Goal: Task Accomplishment & Management: Use online tool/utility

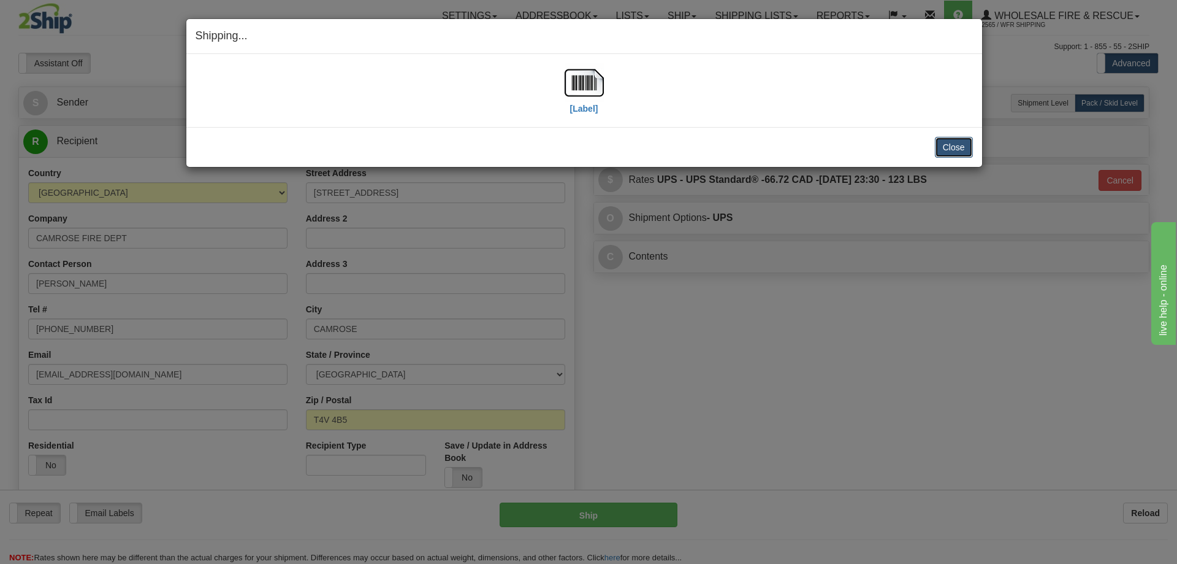
click at [960, 154] on button "Close" at bounding box center [954, 147] width 38 height 21
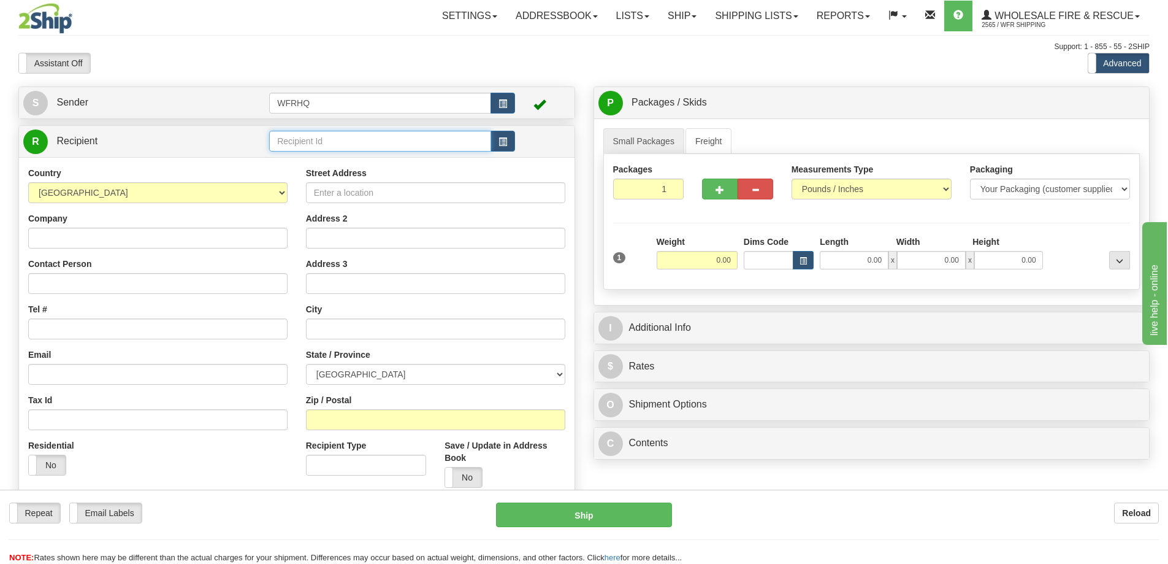
click at [329, 142] on input "text" at bounding box center [380, 141] width 222 height 21
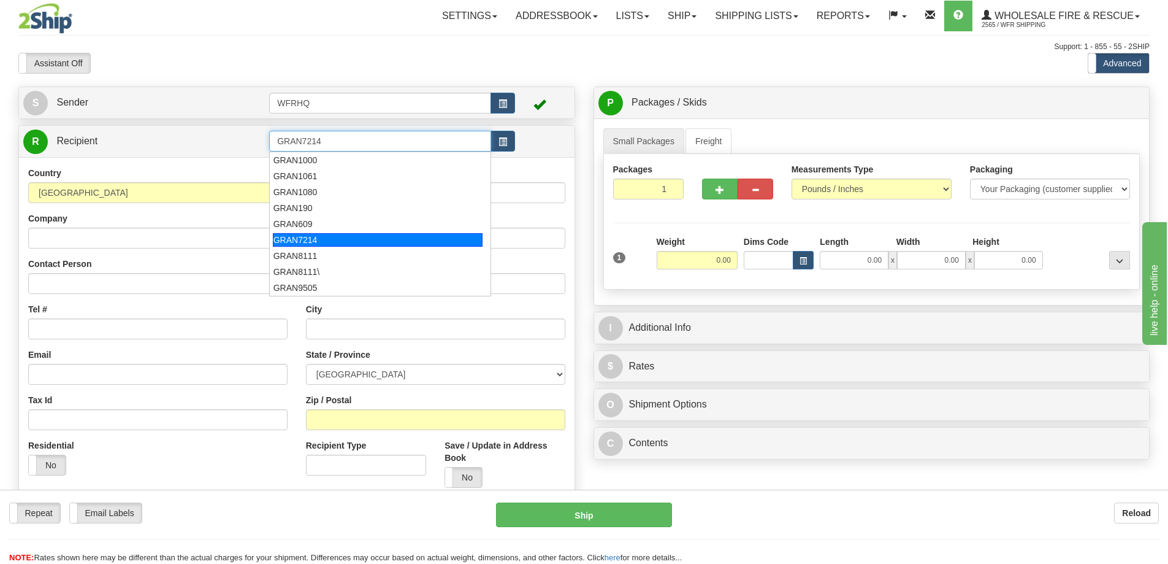
type input "GRAN7214"
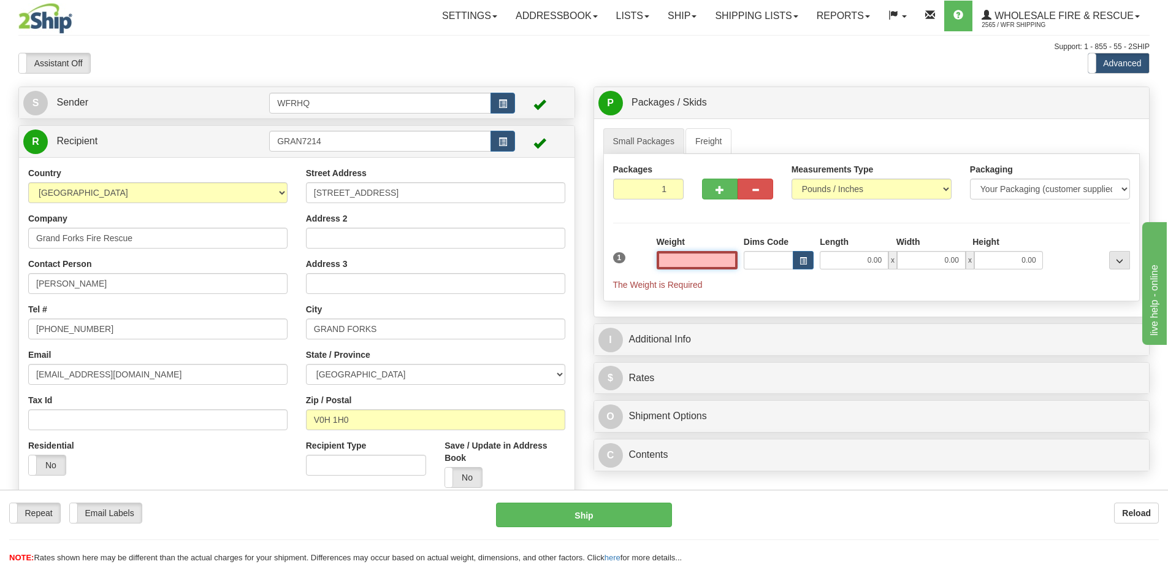
click at [676, 255] on input "text" at bounding box center [697, 260] width 81 height 18
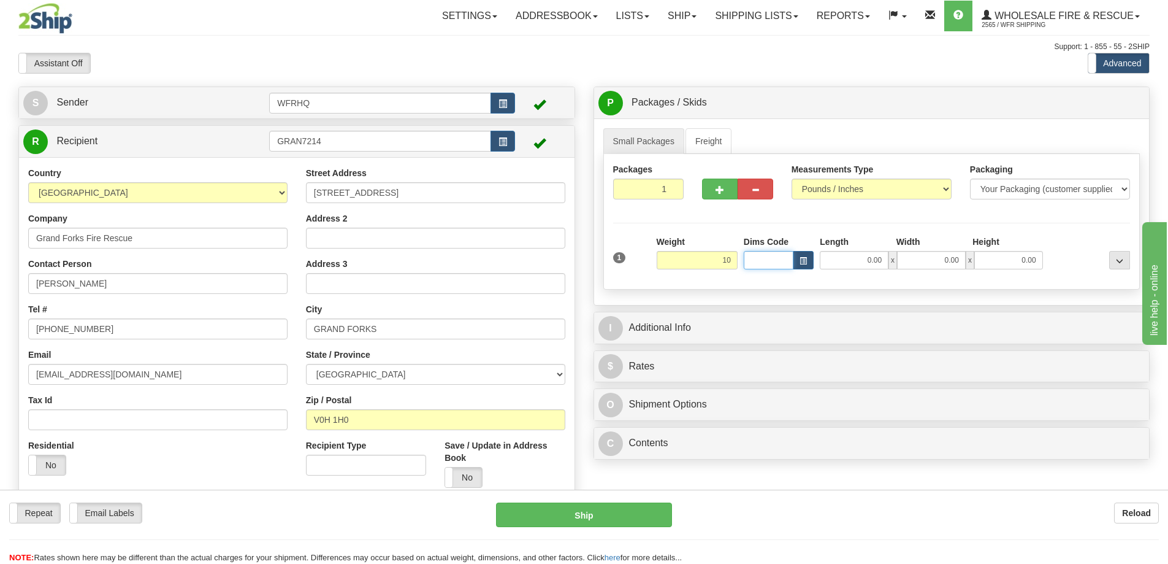
type input "10.00"
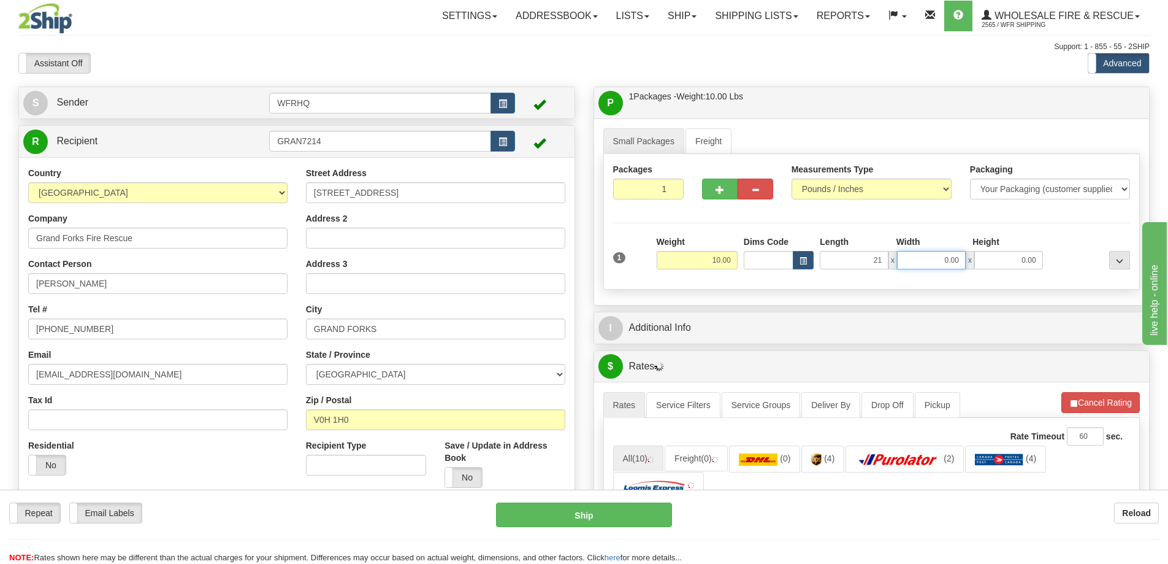
type input "21.00"
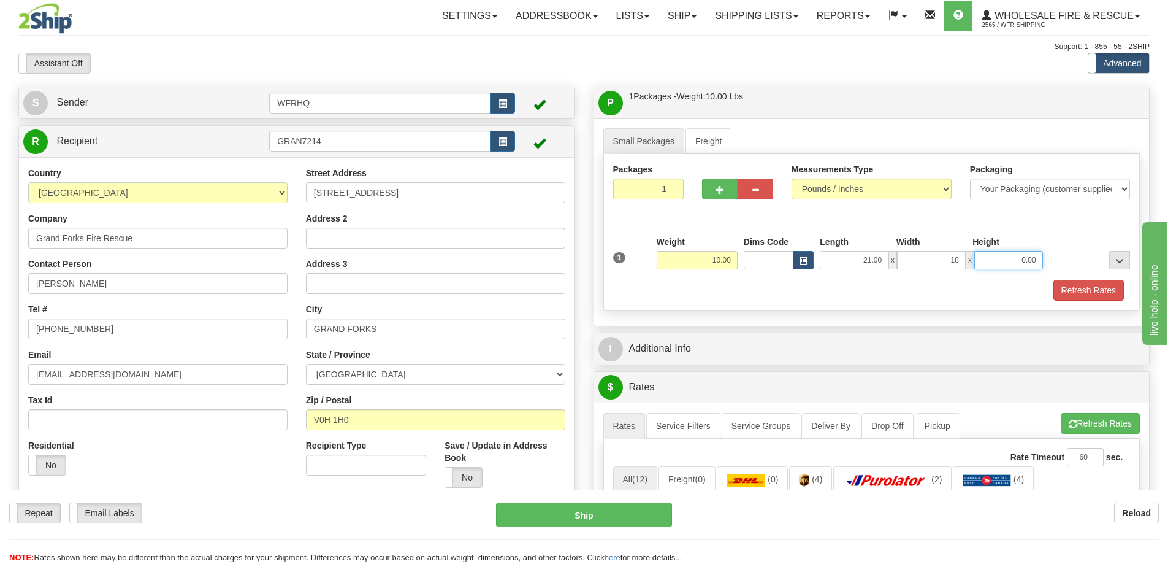
type input "18.00"
type input "1"
type input "6.00"
click at [1068, 299] on button "Refresh Rates" at bounding box center [1088, 290] width 71 height 21
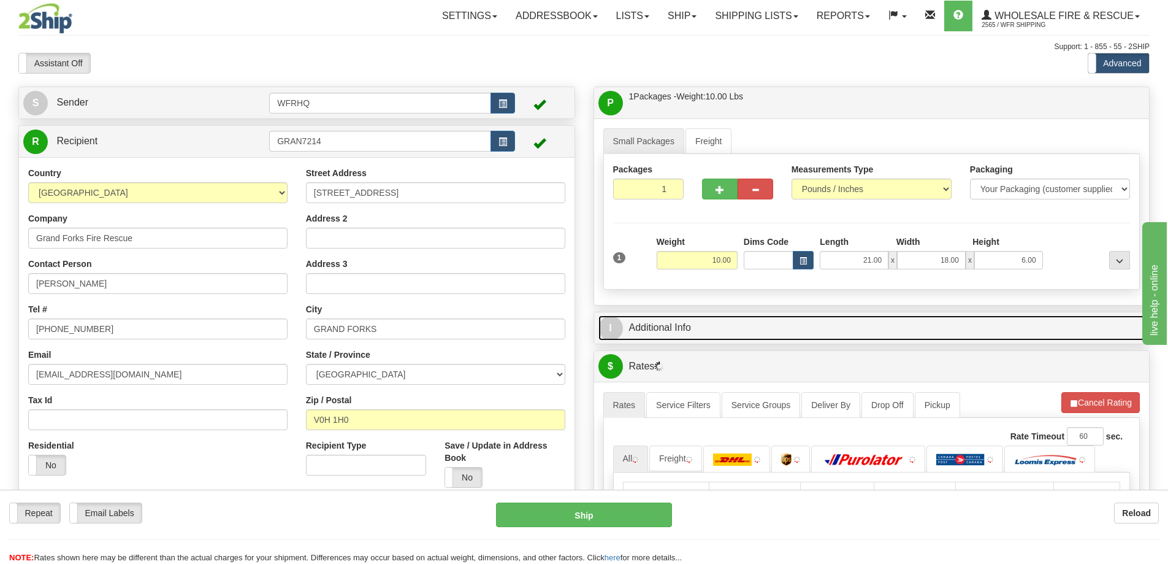
click at [950, 321] on link "I Additional Info" at bounding box center [871, 327] width 547 height 25
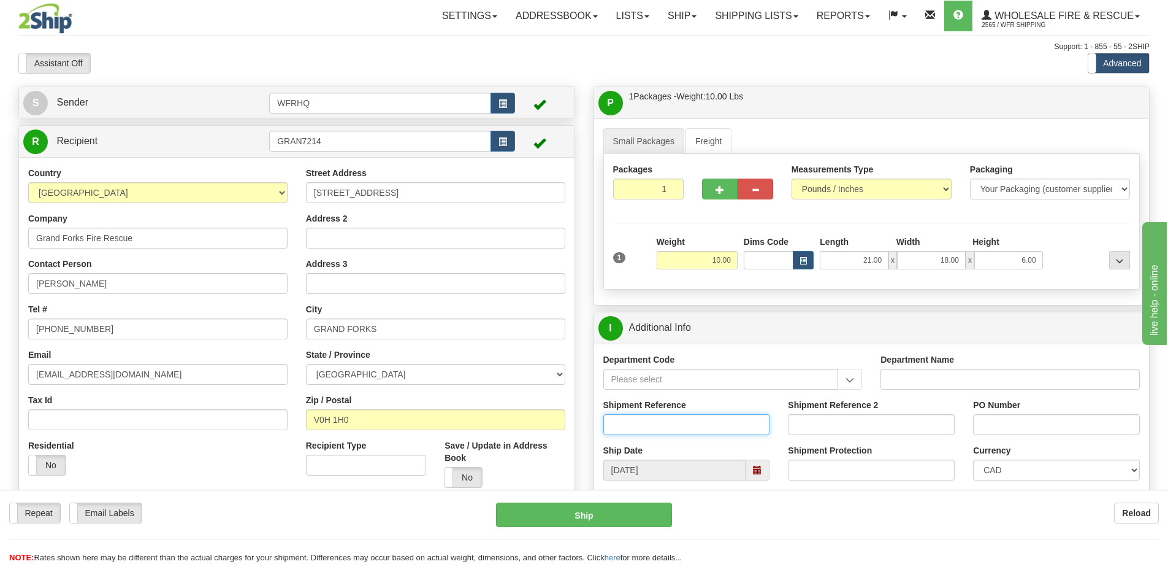
click at [670, 415] on input "Shipment Reference" at bounding box center [686, 424] width 167 height 21
type input "S45750-30743"
type input "Mike"
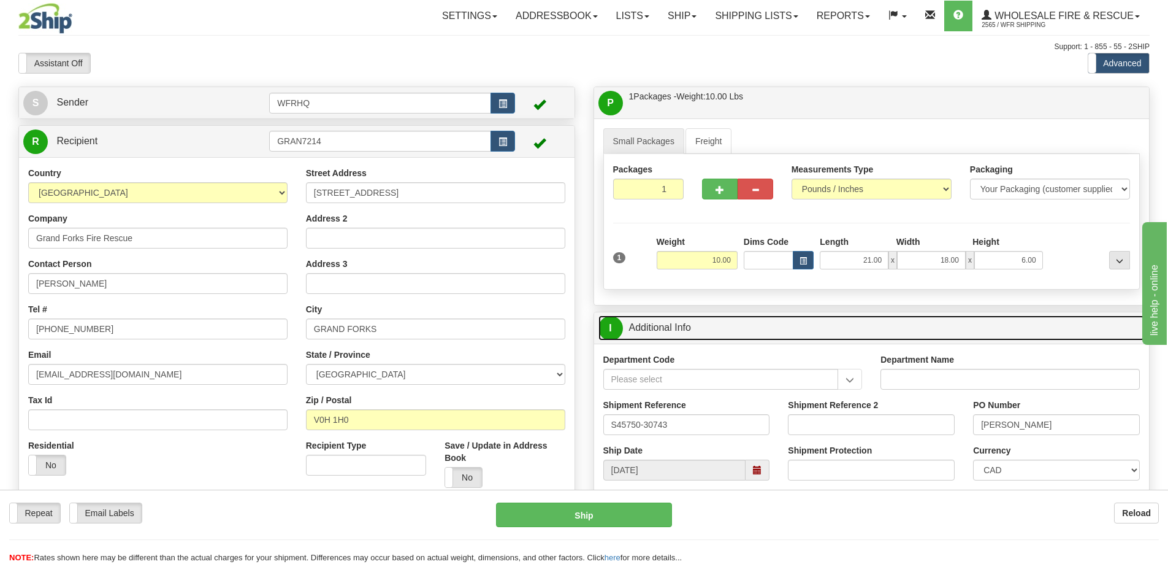
drag, startPoint x: 838, startPoint y: 337, endPoint x: 836, endPoint y: 296, distance: 41.7
click at [838, 337] on link "I Additional Info" at bounding box center [871, 327] width 547 height 25
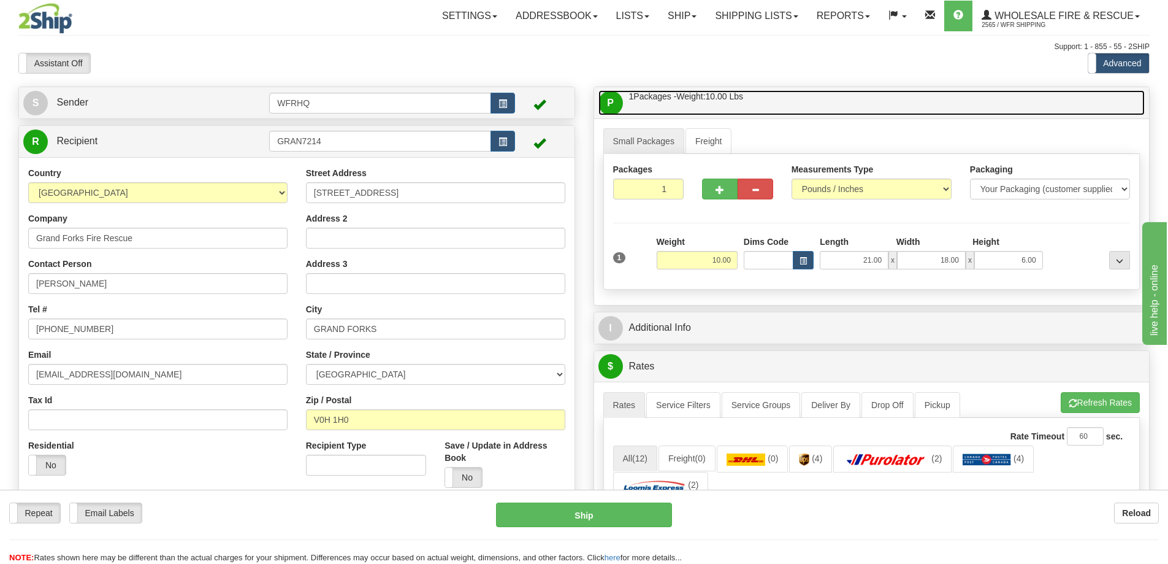
click at [840, 96] on link "P Packages / Skids 1 Packages - Weight: 10.00 Lbs 1 Skids - Weight: NaN Lbs" at bounding box center [871, 102] width 547 height 25
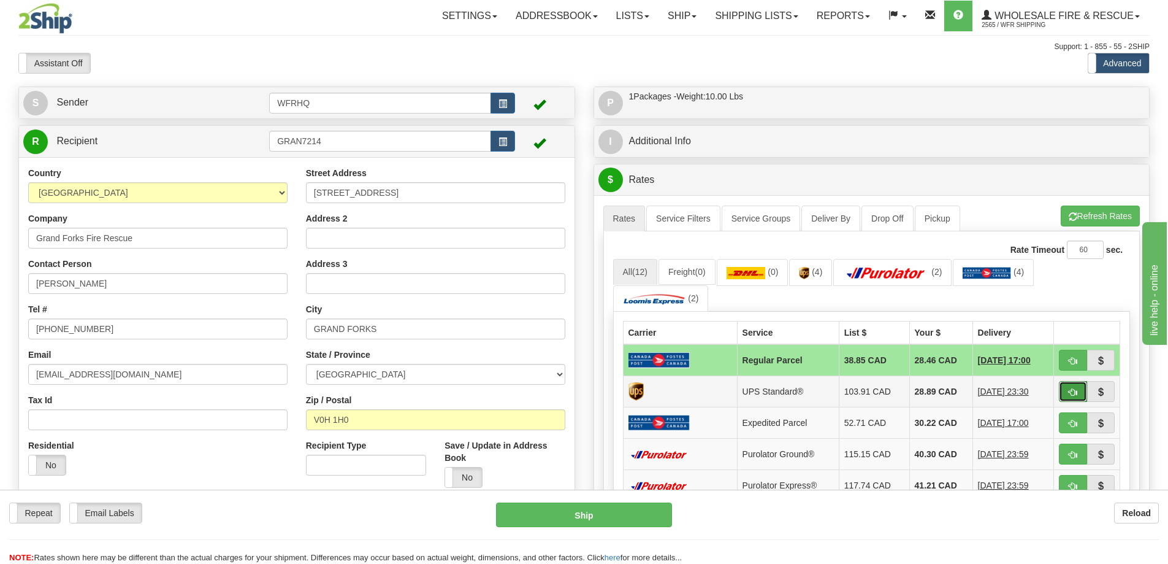
click at [1074, 400] on button "button" at bounding box center [1073, 391] width 28 height 21
type input "11"
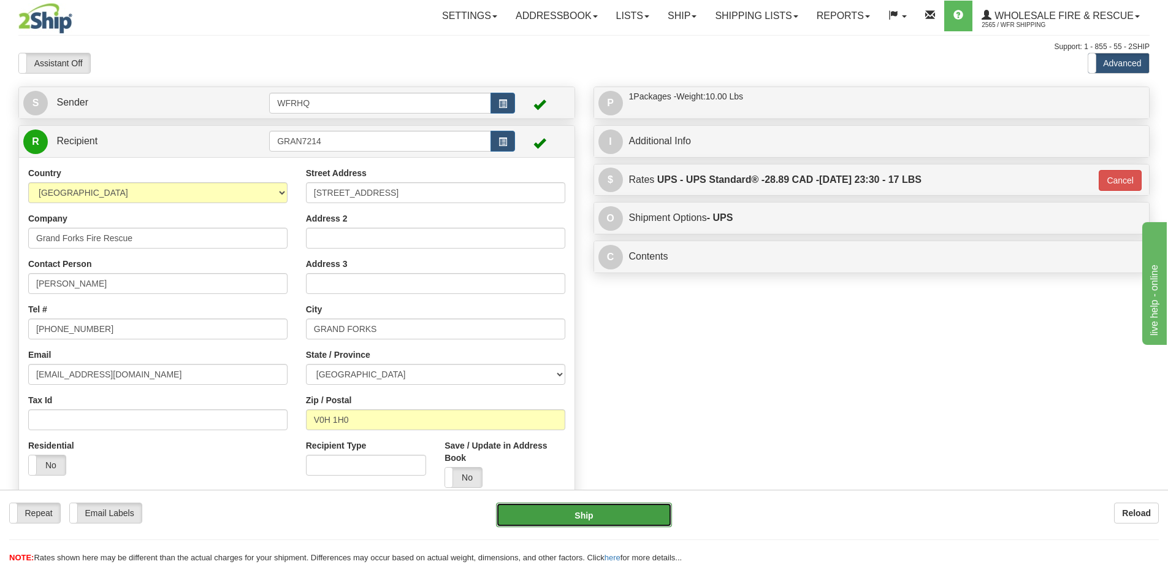
click at [599, 514] on button "Ship" at bounding box center [584, 514] width 176 height 25
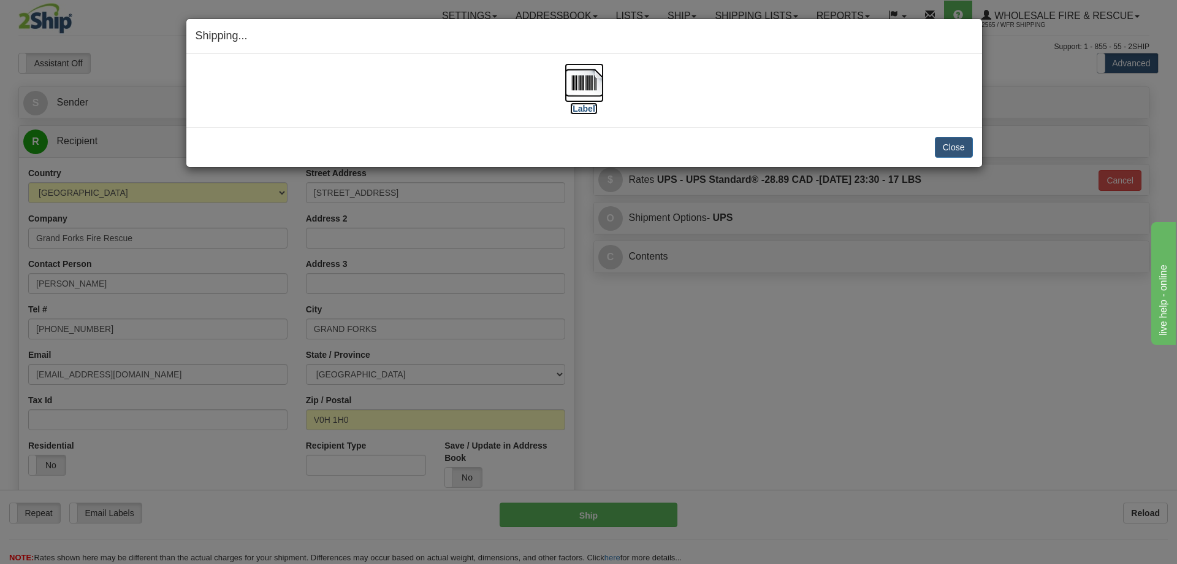
click at [582, 90] on img at bounding box center [584, 82] width 39 height 39
click at [966, 140] on button "Close" at bounding box center [954, 147] width 38 height 21
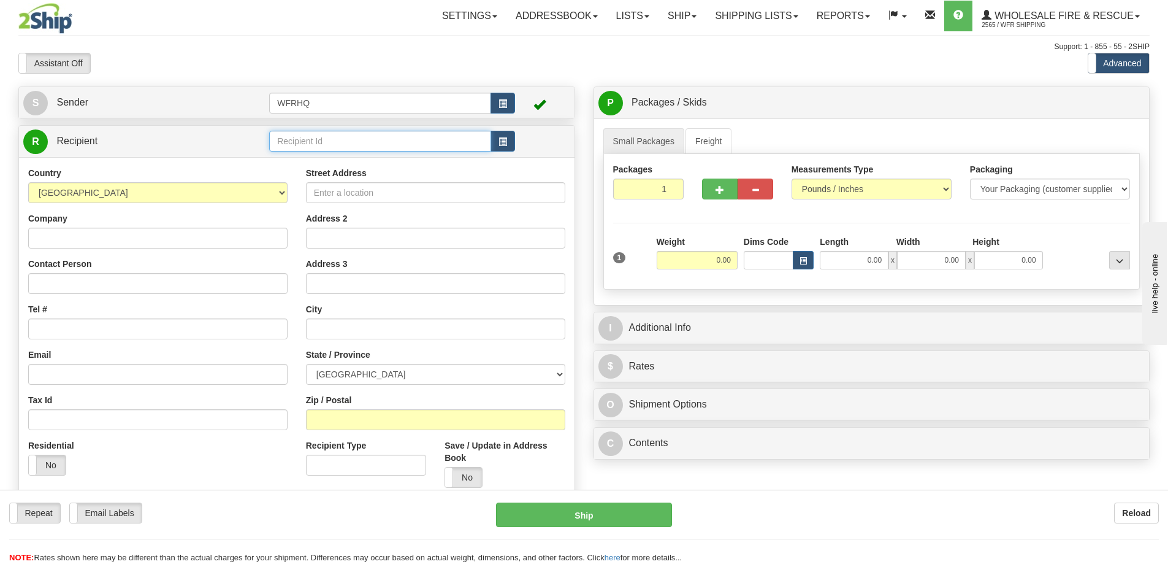
click at [360, 140] on input "text" at bounding box center [380, 141] width 222 height 21
click at [302, 142] on input "text" at bounding box center [380, 141] width 222 height 21
type input "CANT170M"
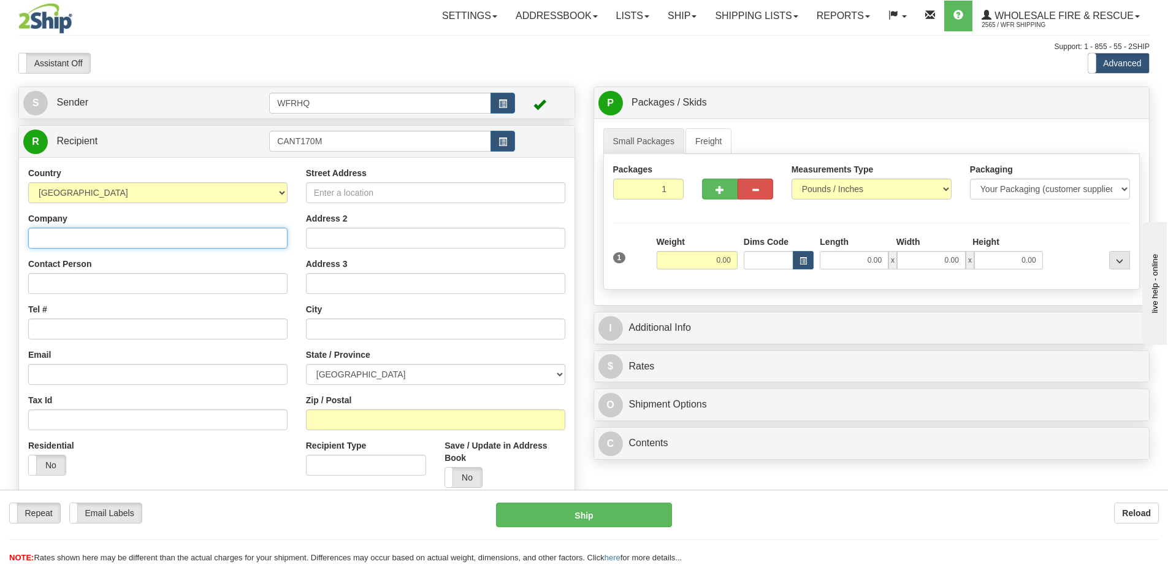
click at [193, 242] on div "Country AFGHANISTAN ALAND ISLANDS ALBANIA ALGERIA AMERICAN SAMOA ANDORRA ANGOLA…" at bounding box center [297, 331] width 556 height 349
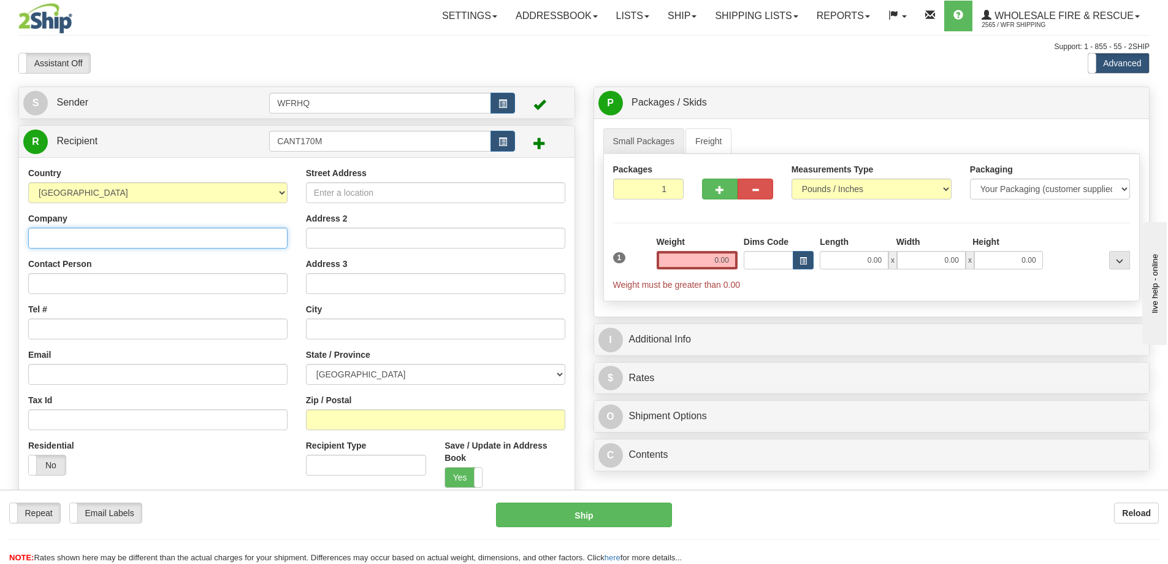
click at [80, 241] on input "Company" at bounding box center [157, 237] width 259 height 21
paste input "Canterbury Fire Dept., Michael Furrow"
type input "Canterbury Fire Dept."
paste input ", Michael Furrow"
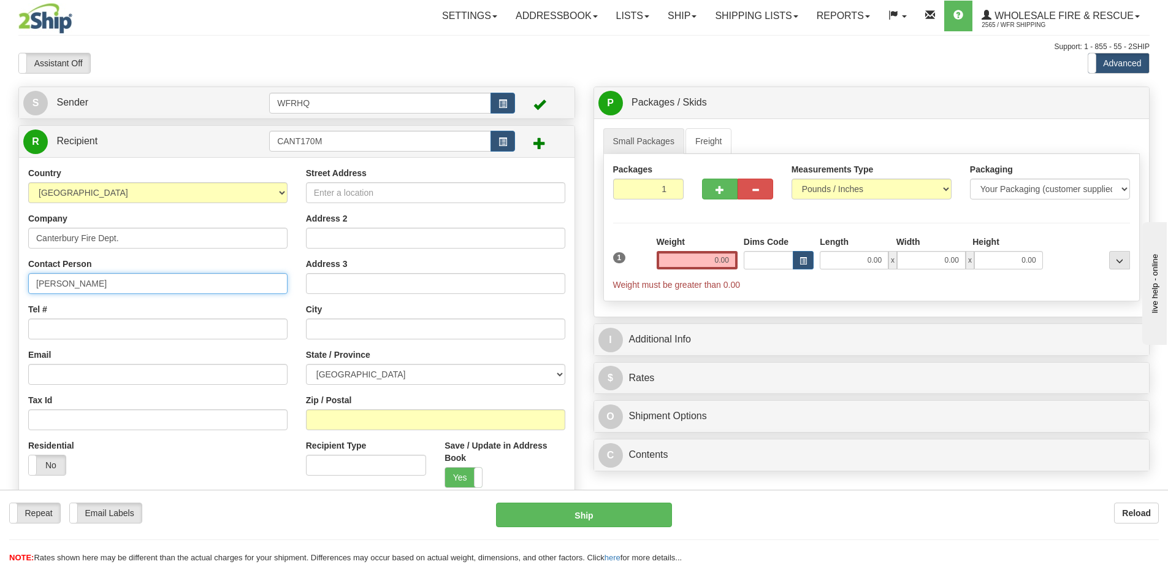
type input "Michael Furrow"
type input "506-470-0298"
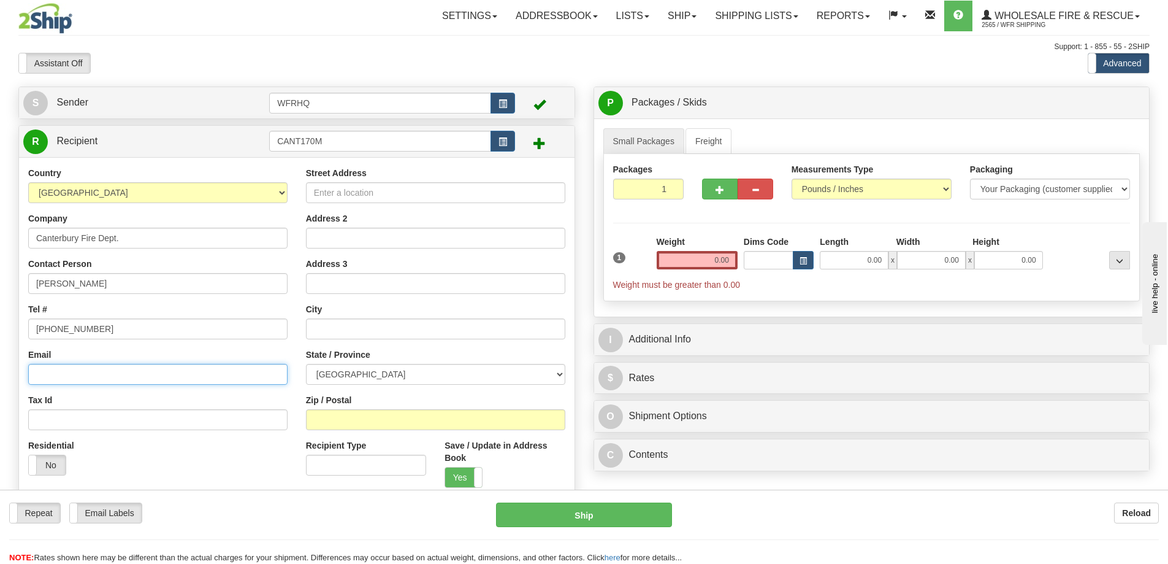
click at [104, 365] on input "Email" at bounding box center [157, 374] width 259 height 21
paste input "cfd@lakelandridges.ca"
type input "cfd@lakelandridges.ca"
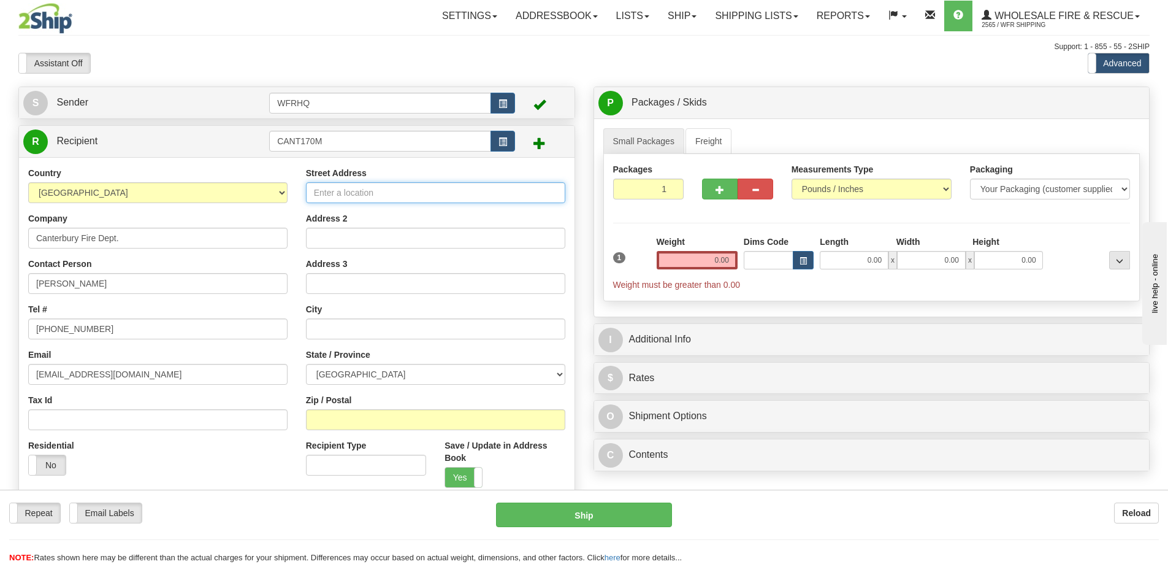
click at [399, 186] on input "Street Address" at bounding box center [435, 192] width 259 height 21
click at [424, 193] on input "Street Address" at bounding box center [435, 192] width 259 height 21
type input "170 Main Street"
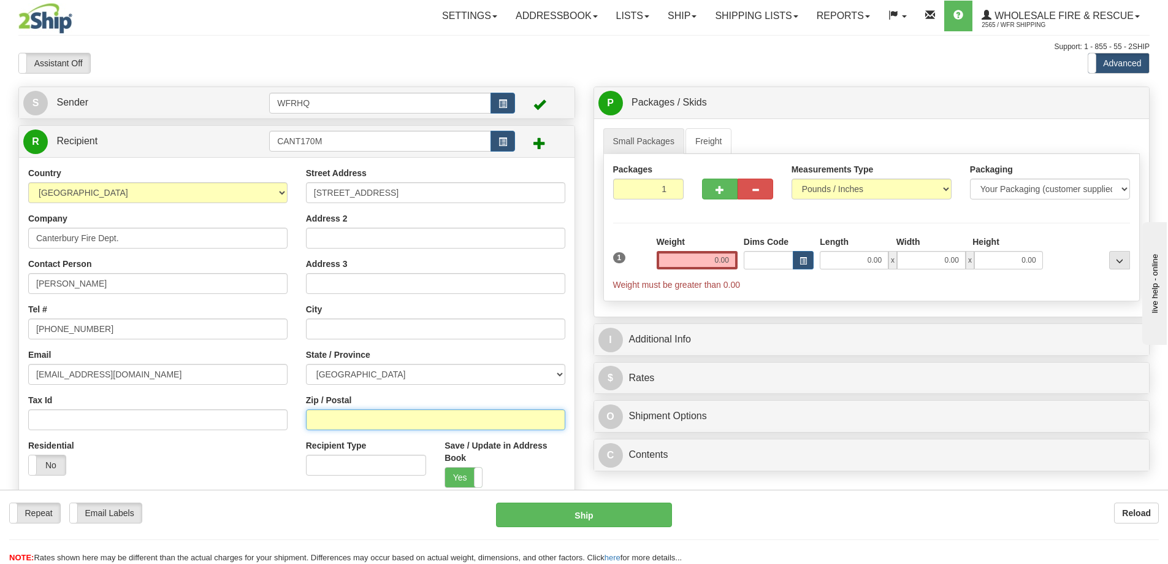
click at [364, 417] on input "Zip / Postal" at bounding box center [435, 419] width 259 height 21
type input "E6H1M5"
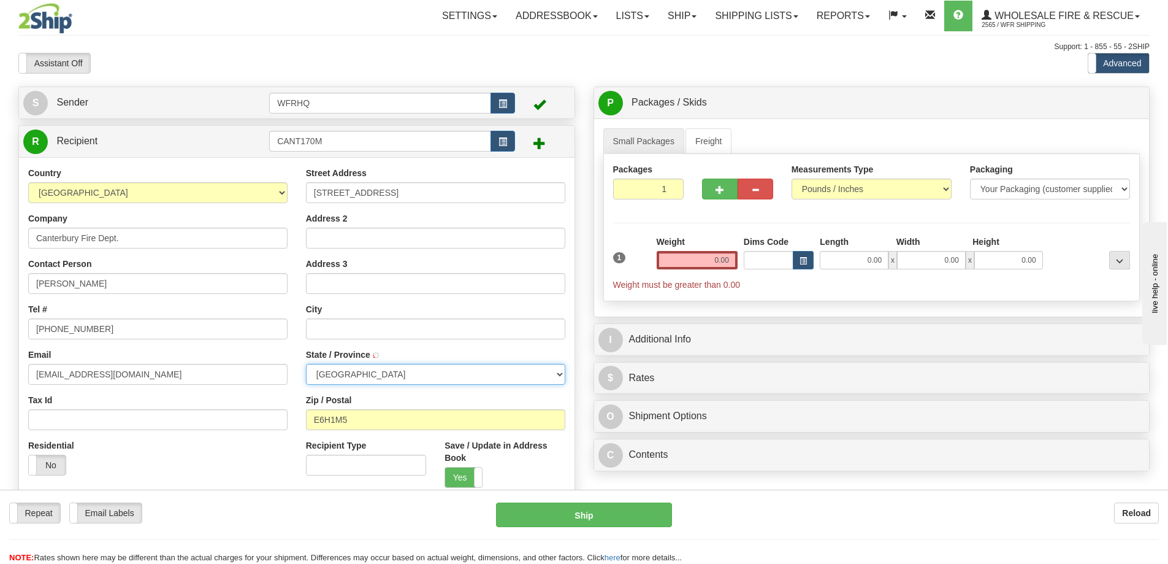
type input "CANTERBURY"
select select "NB"
click at [700, 259] on input "0.00" at bounding box center [697, 260] width 81 height 18
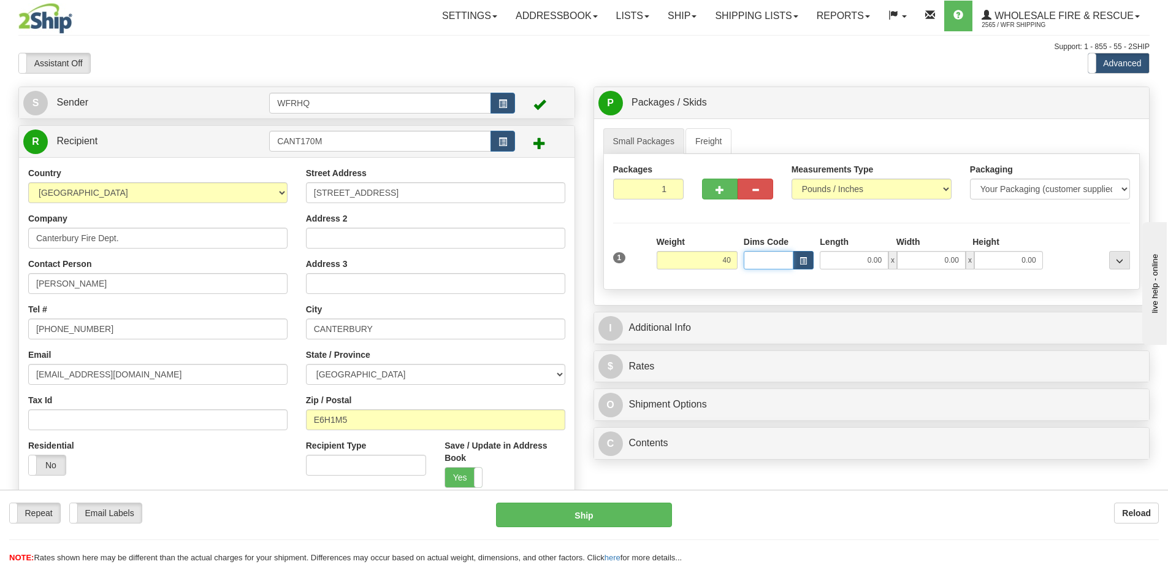
type input "40.00"
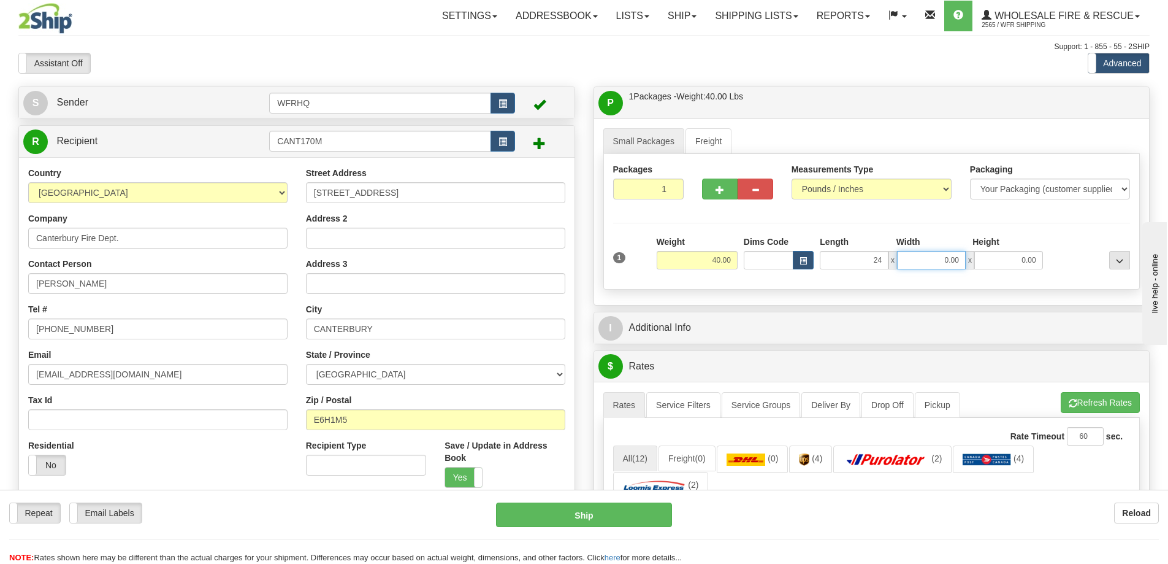
type input "24.00"
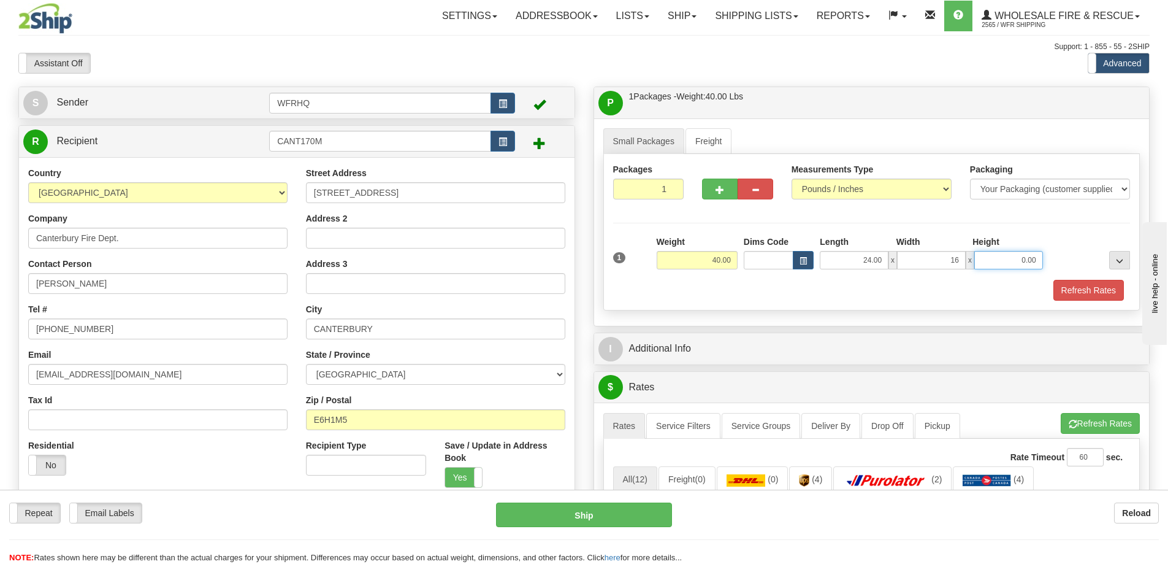
type input "16.00"
type input "12.00"
click at [725, 191] on button "button" at bounding box center [720, 188] width 36 height 21
radio input "true"
type input "2"
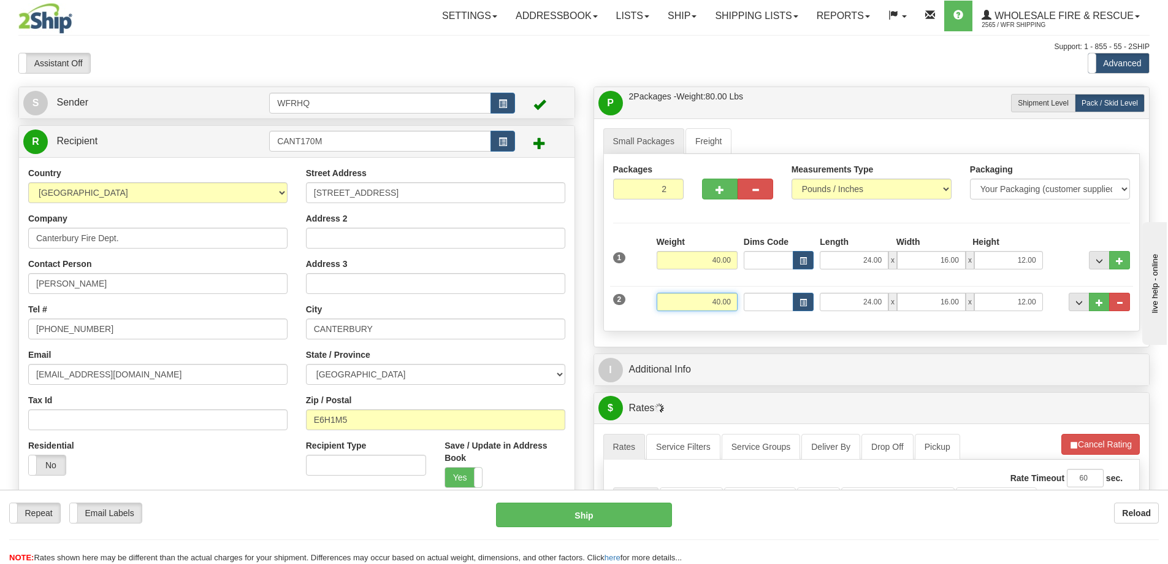
drag, startPoint x: 699, startPoint y: 301, endPoint x: 839, endPoint y: 324, distance: 142.2
click at [839, 324] on div "Packages 2 2 Measurements Type" at bounding box center [871, 242] width 537 height 177
type input "53.00"
click at [835, 326] on div "Packages 2 2 Measurements Type" at bounding box center [871, 242] width 537 height 177
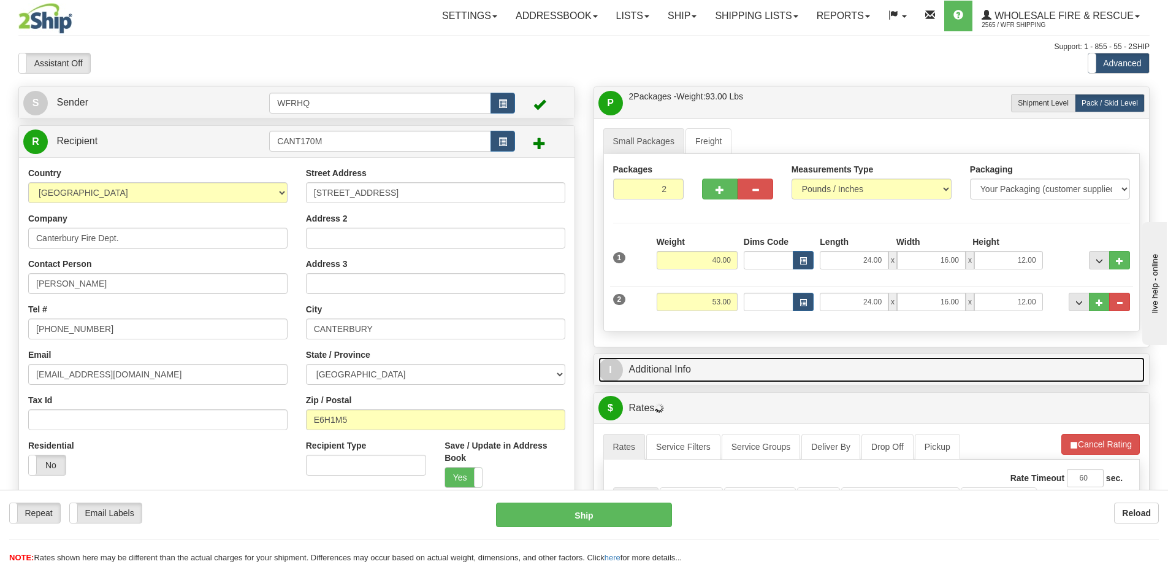
click at [802, 373] on link "I Additional Info" at bounding box center [871, 369] width 547 height 25
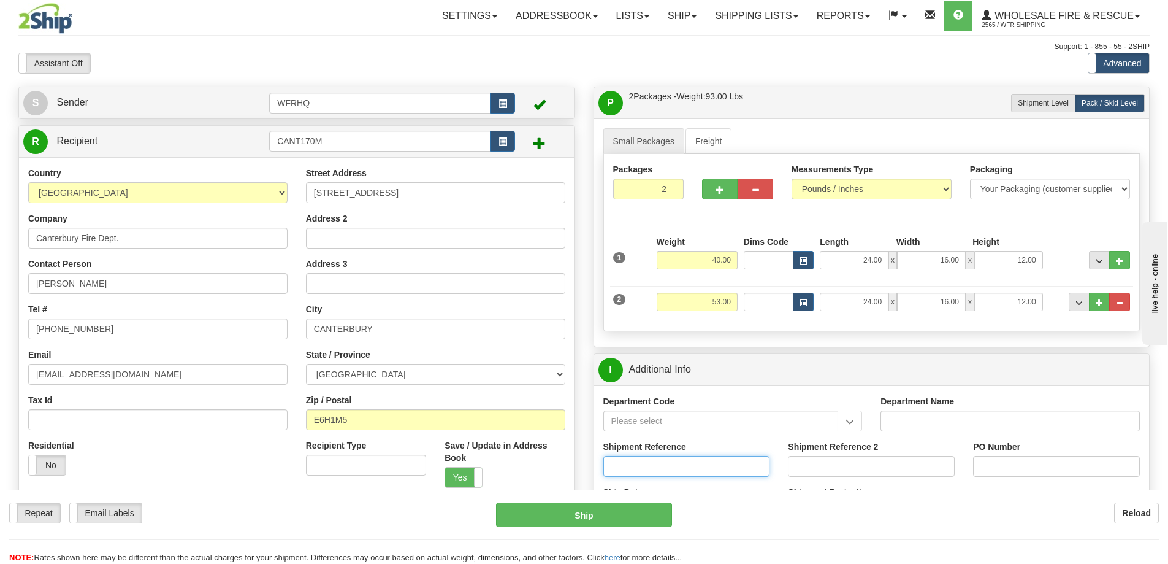
click at [651, 461] on input "Shipment Reference" at bounding box center [686, 466] width 167 height 21
type input "S46510-30707"
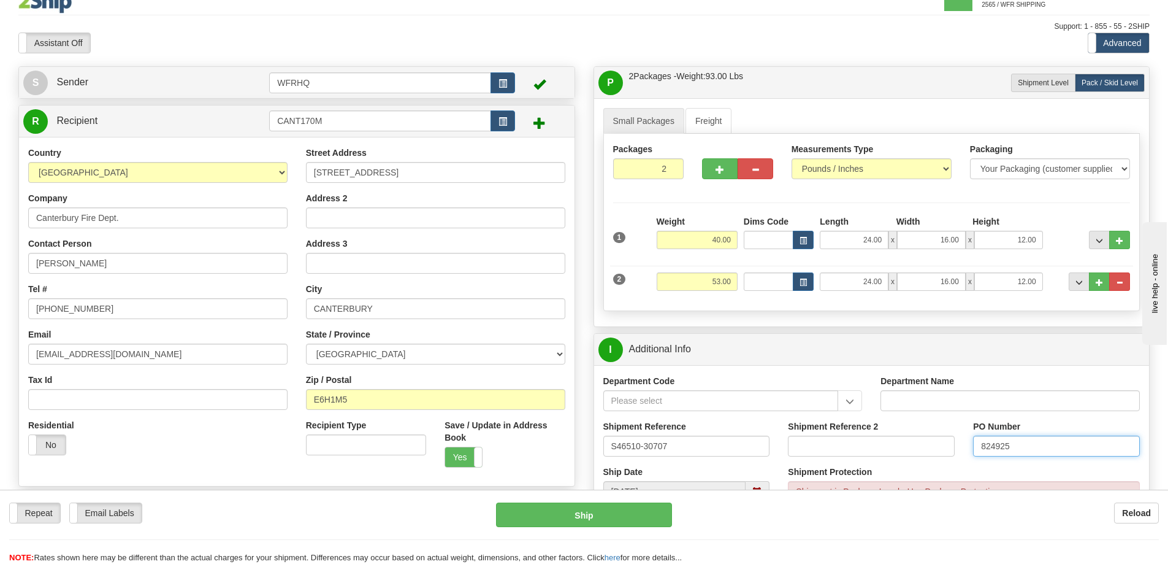
scroll to position [184, 0]
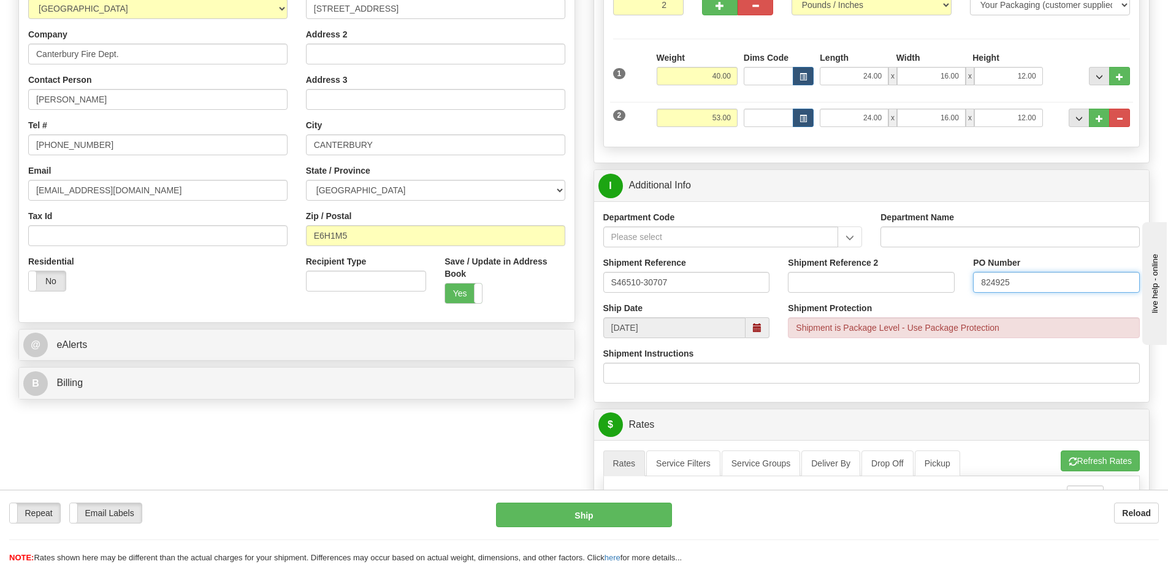
type input "824925"
click at [819, 199] on div "I Additional Info" at bounding box center [872, 185] width 556 height 31
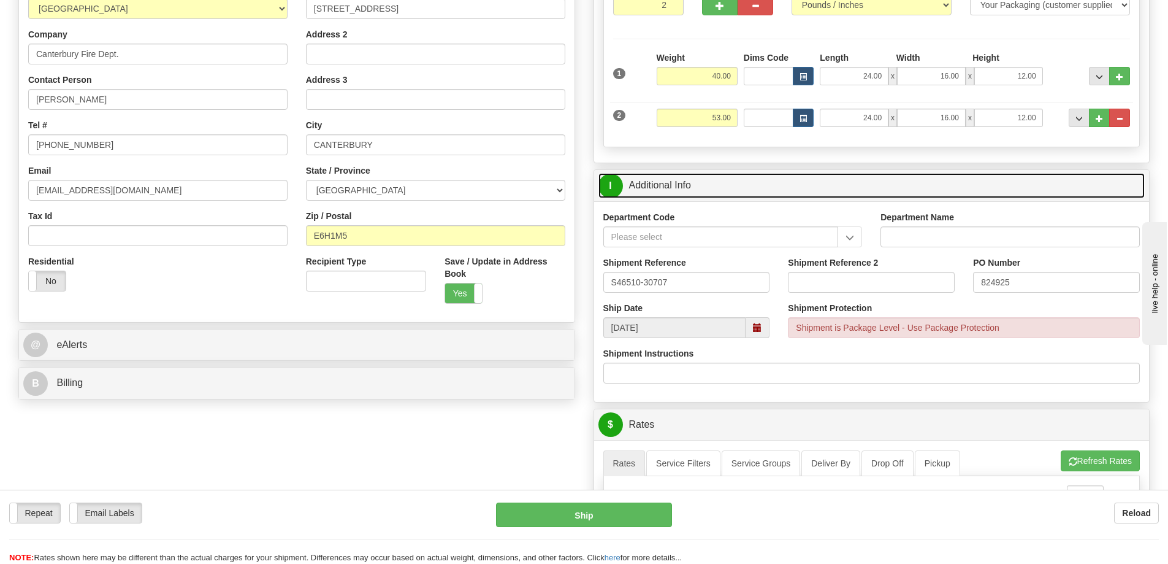
click at [824, 188] on link "I Additional Info" at bounding box center [871, 185] width 547 height 25
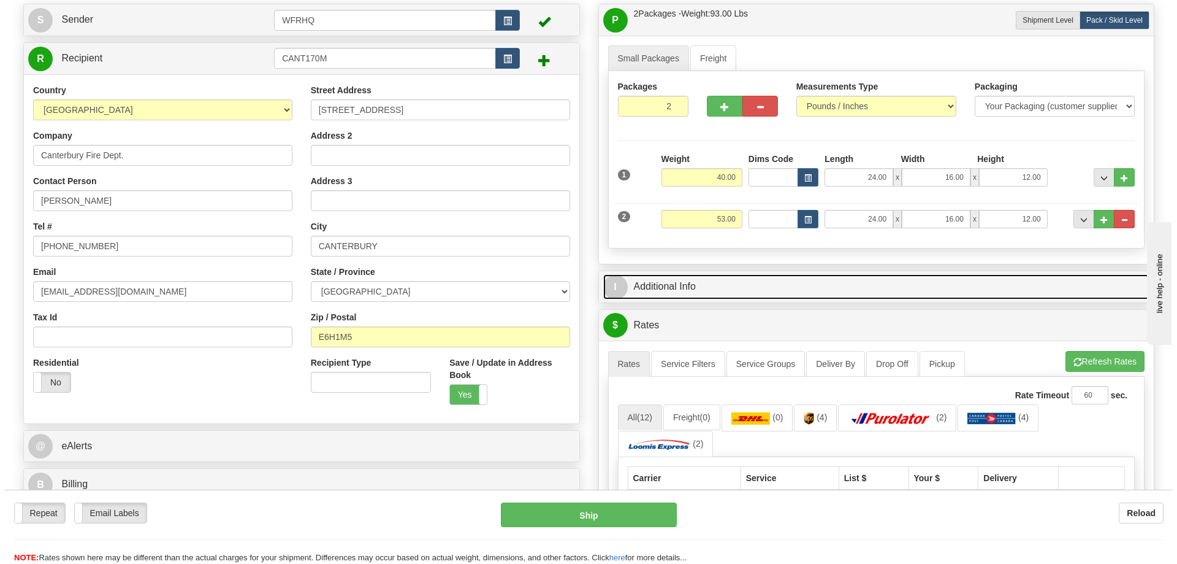
scroll to position [0, 0]
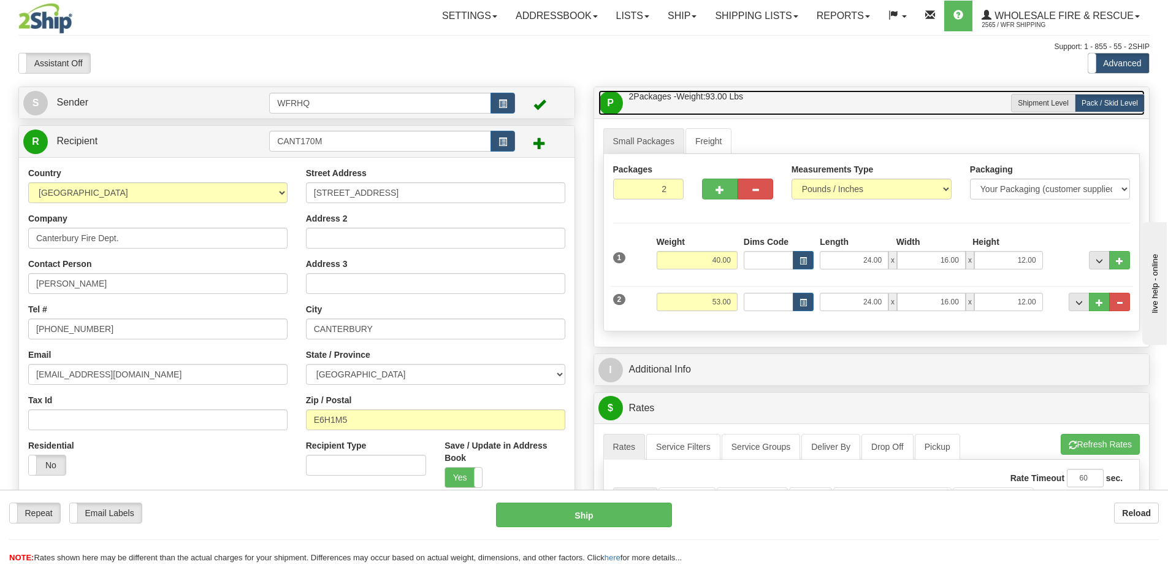
click at [816, 95] on link "P Packages / Skids 2 Packages - Weight: 93.00 Lbs 1 Skids - Weight: 0.00 Lbs" at bounding box center [871, 102] width 547 height 25
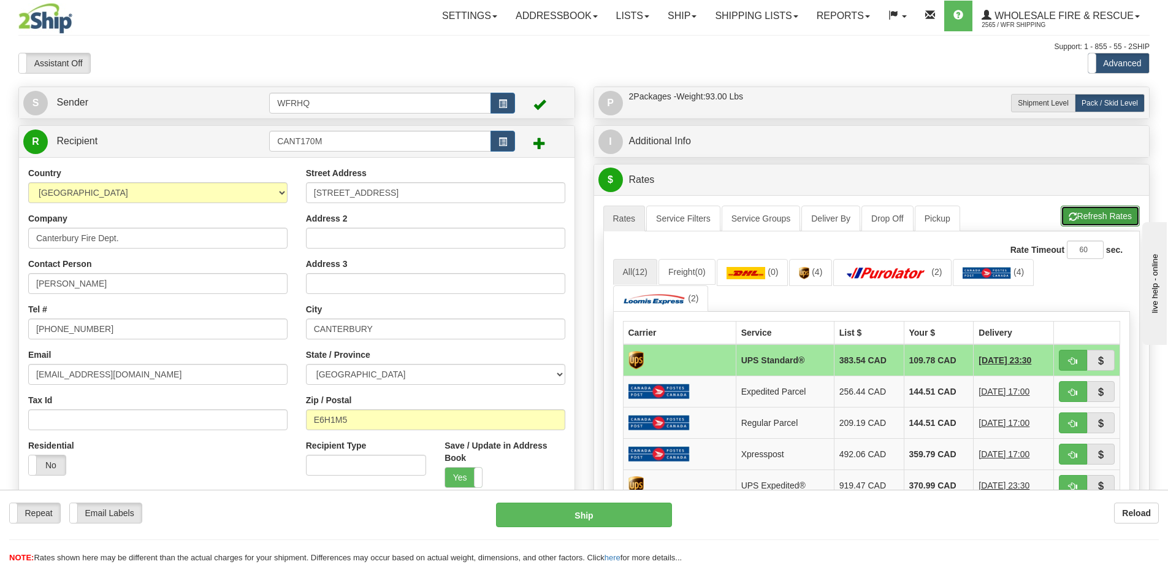
click at [1083, 213] on button "Refresh Rates" at bounding box center [1100, 215] width 79 height 21
click at [1071, 358] on span "button" at bounding box center [1073, 361] width 9 height 8
type input "11"
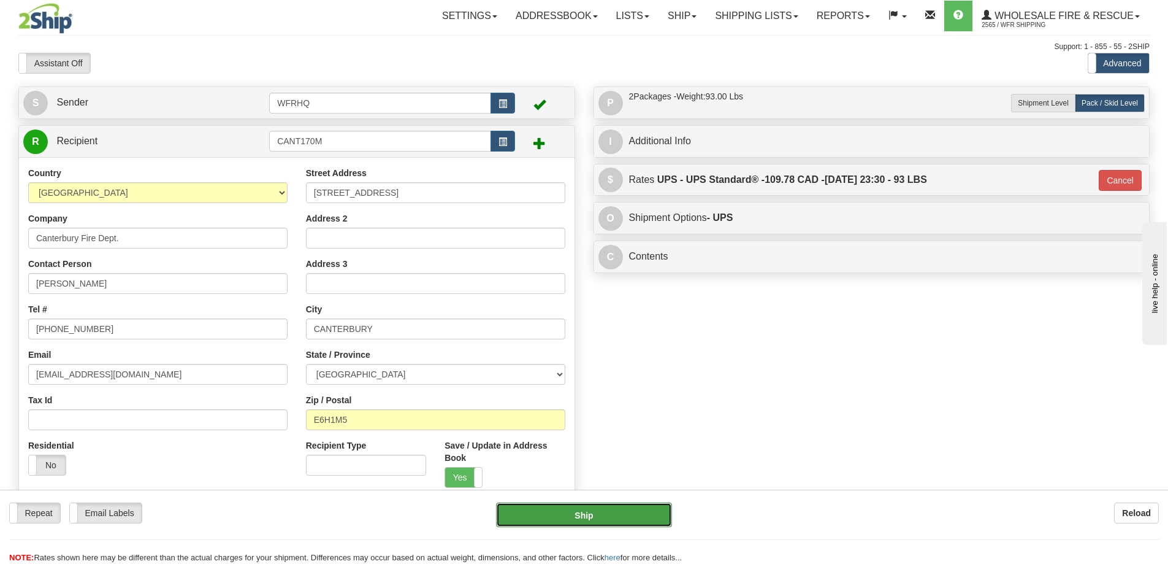
click at [613, 508] on button "Ship" at bounding box center [584, 514] width 176 height 25
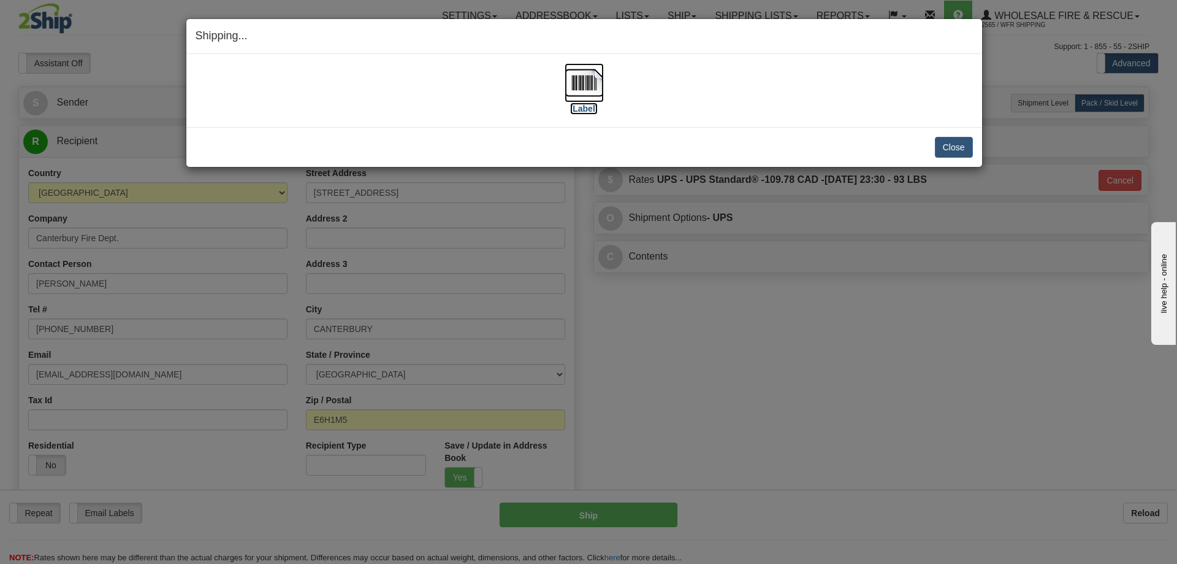
click at [570, 82] on img at bounding box center [584, 82] width 39 height 39
click at [957, 140] on button "Close" at bounding box center [954, 147] width 38 height 21
